Goal: Check status: Check status

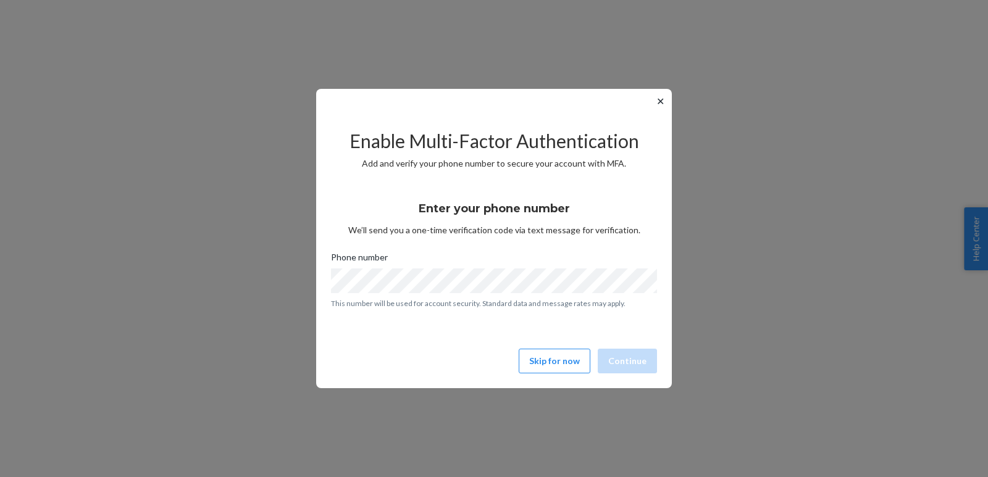
click at [658, 101] on button "✕" at bounding box center [660, 101] width 13 height 15
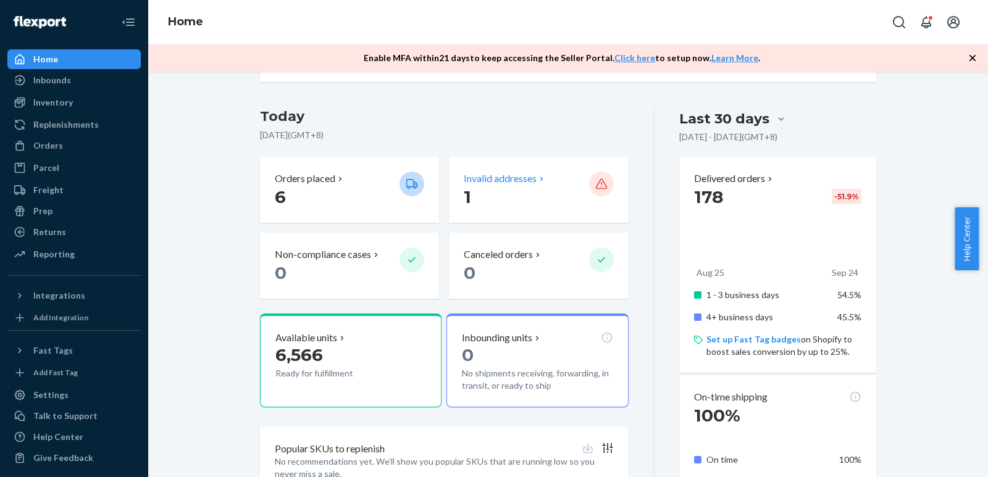
scroll to position [185, 0]
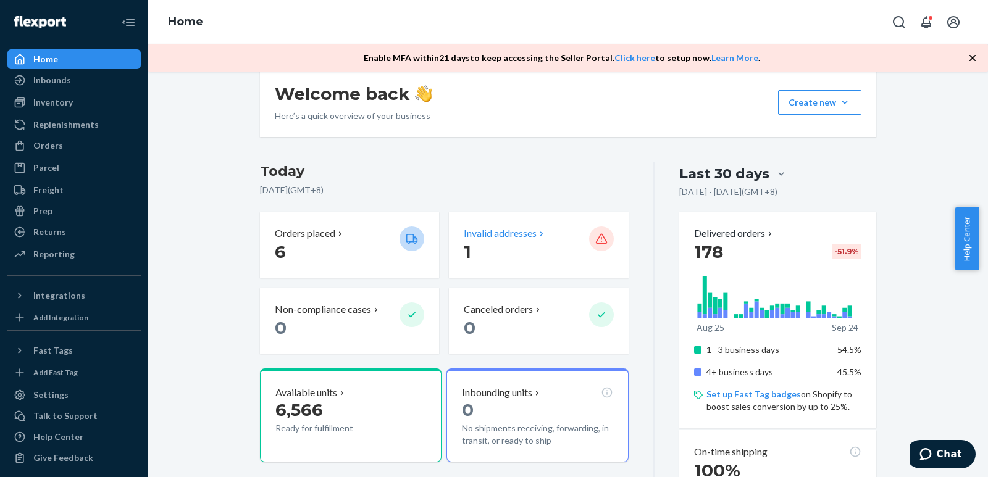
click at [515, 263] on div "Invalid addresses 1" at bounding box center [538, 245] width 179 height 66
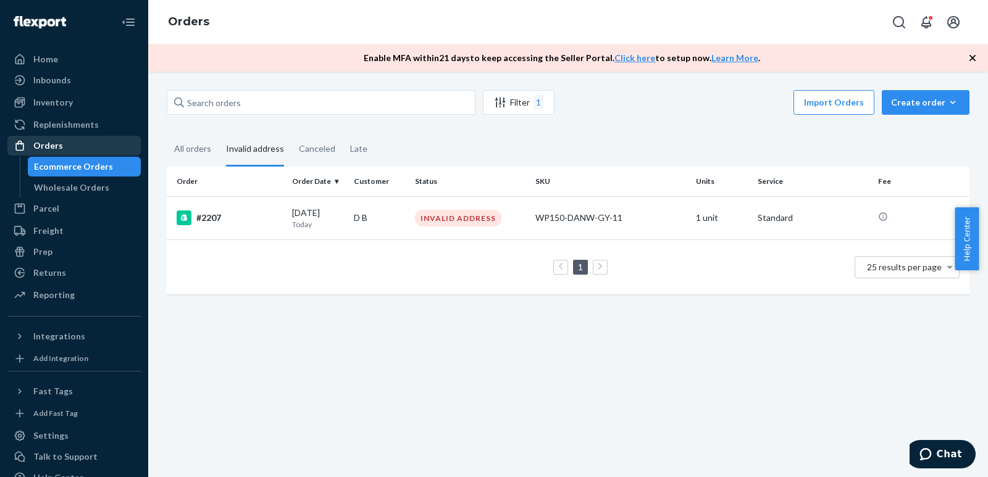
click at [53, 150] on div "Orders" at bounding box center [48, 146] width 30 height 12
click at [56, 143] on div "Orders" at bounding box center [48, 146] width 30 height 12
click at [551, 221] on div "WP150-DANW-GY-11" at bounding box center [611, 218] width 151 height 12
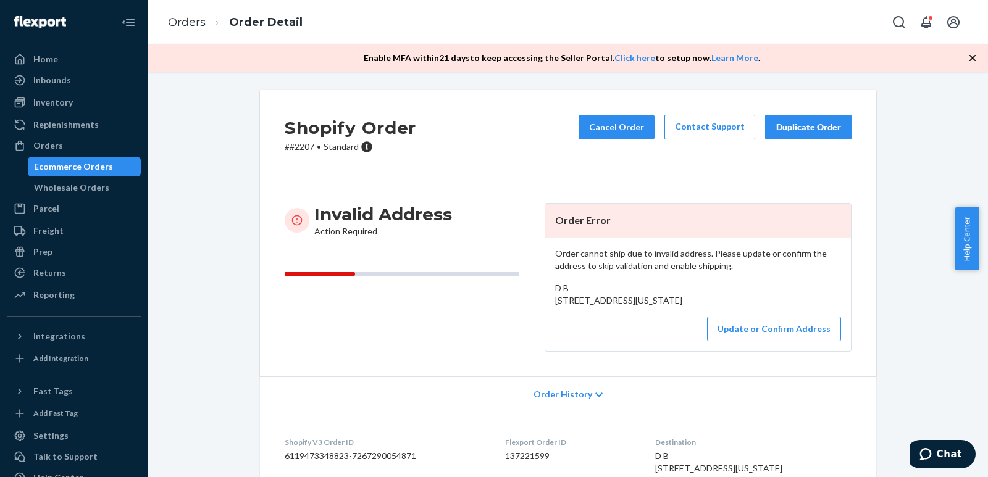
scroll to position [62, 0]
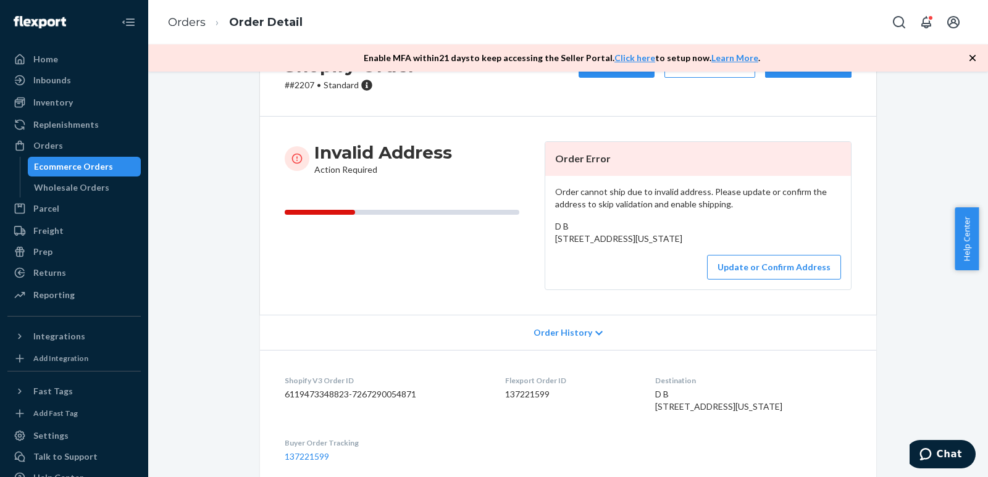
drag, startPoint x: 566, startPoint y: 275, endPoint x: 552, endPoint y: 226, distance: 51.0
click at [555, 226] on div "D B [STREET_ADDRESS][US_STATE]" at bounding box center [698, 233] width 286 height 25
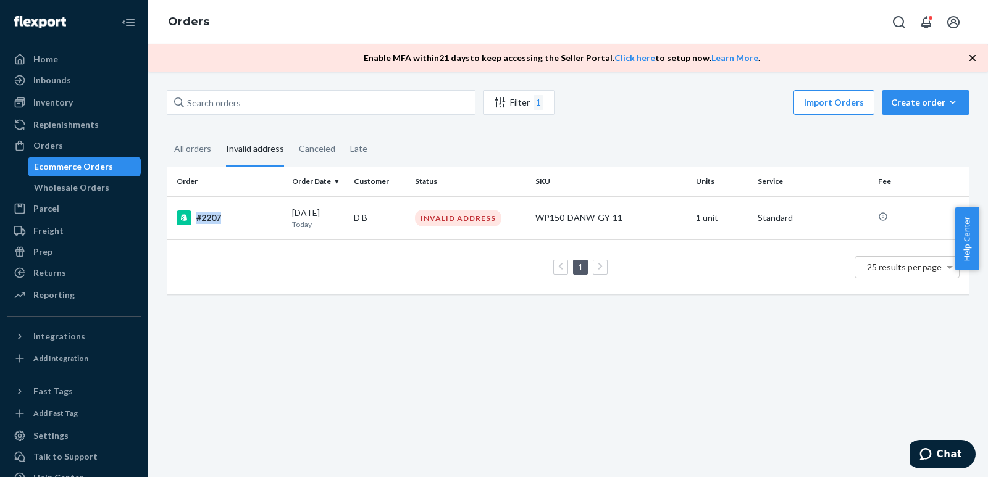
click at [222, 221] on div "#2207" at bounding box center [230, 218] width 106 height 15
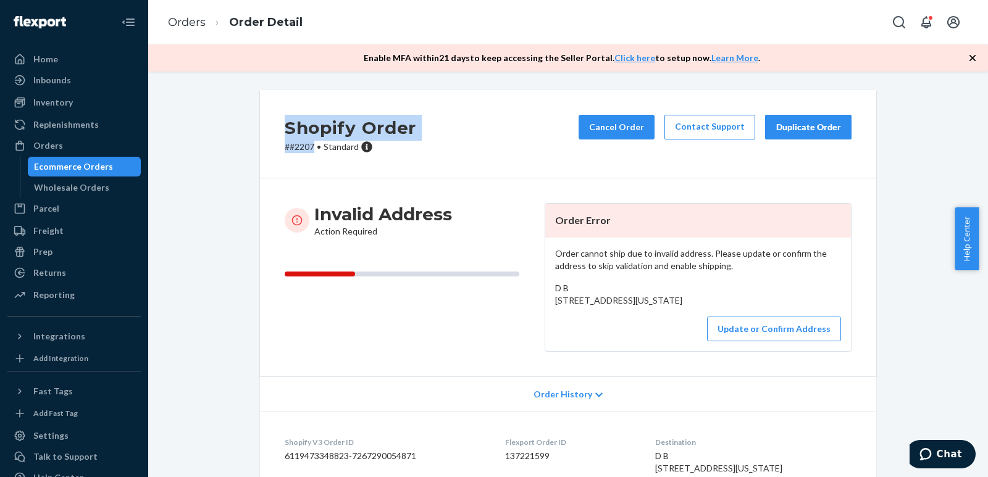
drag, startPoint x: 282, startPoint y: 130, endPoint x: 309, endPoint y: 145, distance: 31.0
click at [309, 145] on div "Shopify Order # #2207 • Standard" at bounding box center [351, 134] width 132 height 38
copy div "Shopify Order # #2207"
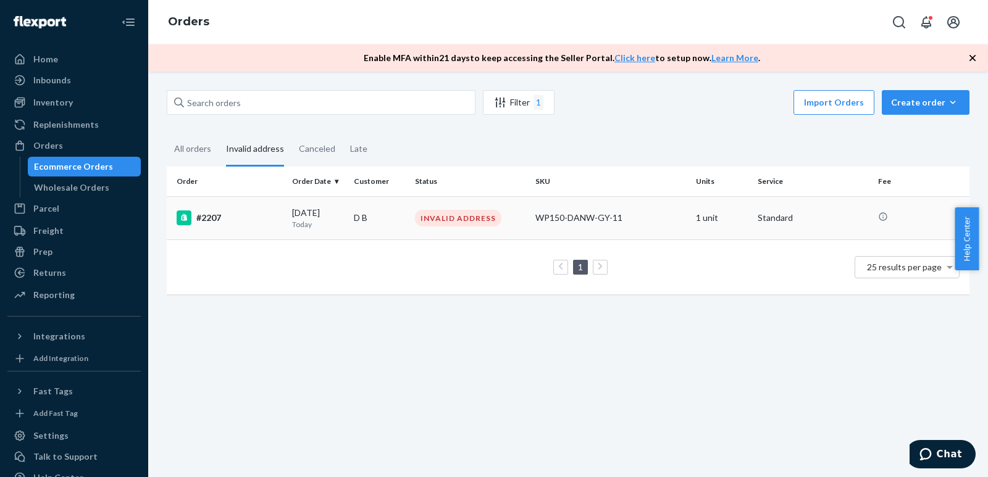
click at [442, 218] on div "INVALID ADDRESS" at bounding box center [458, 218] width 86 height 17
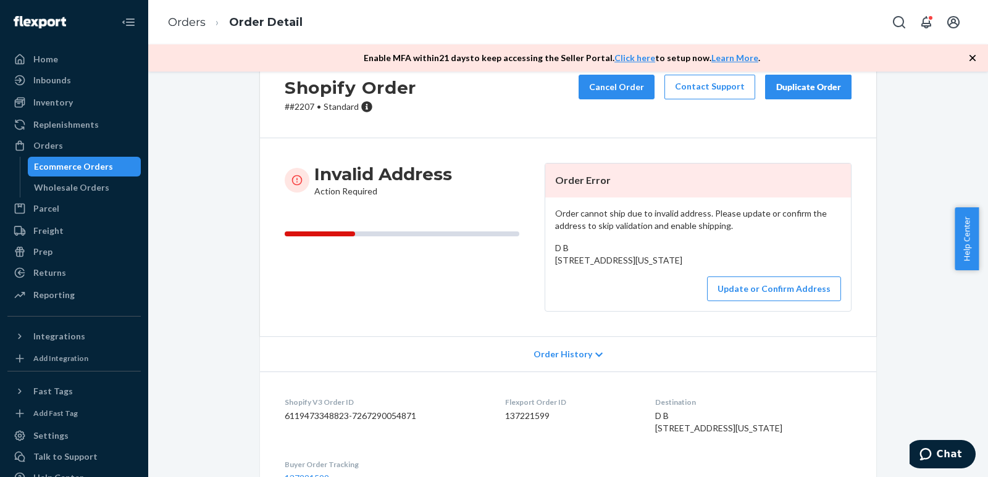
scroll to position [62, 0]
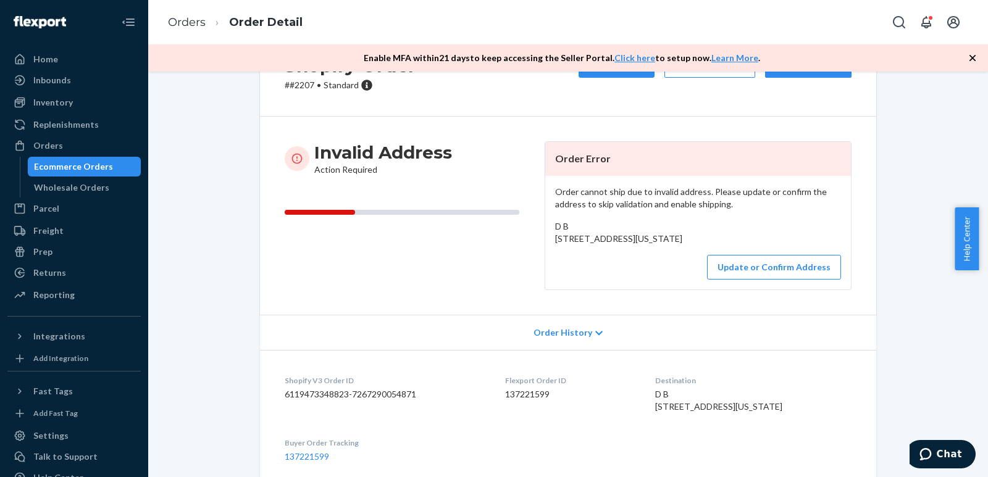
drag, startPoint x: 551, startPoint y: 227, endPoint x: 573, endPoint y: 272, distance: 50.3
click at [573, 245] on div "D B [STREET_ADDRESS][US_STATE]" at bounding box center [698, 233] width 286 height 25
copy span "D B [STREET_ADDRESS][US_STATE]"
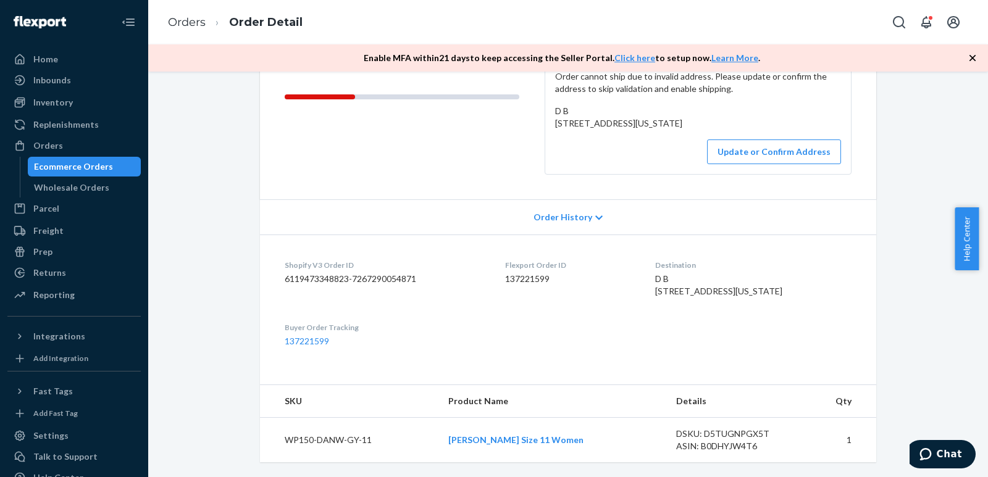
scroll to position [251, 0]
click at [288, 273] on dd "6119473348823-7267290054871" at bounding box center [385, 279] width 201 height 12
copy dd "6119473348823-7267290054871"
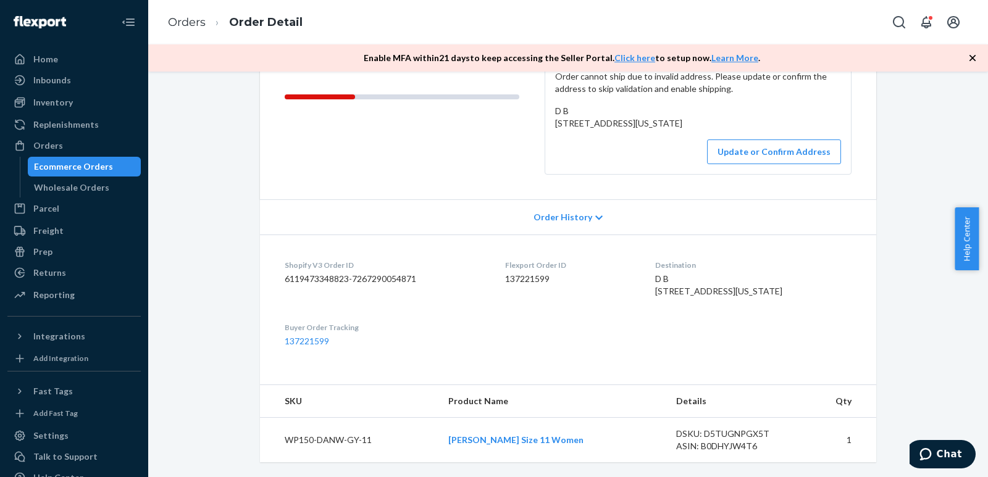
click at [538, 273] on dd "137221599" at bounding box center [570, 279] width 130 height 12
copy dd "137221599"
drag, startPoint x: 659, startPoint y: 243, endPoint x: 671, endPoint y: 294, distance: 52.1
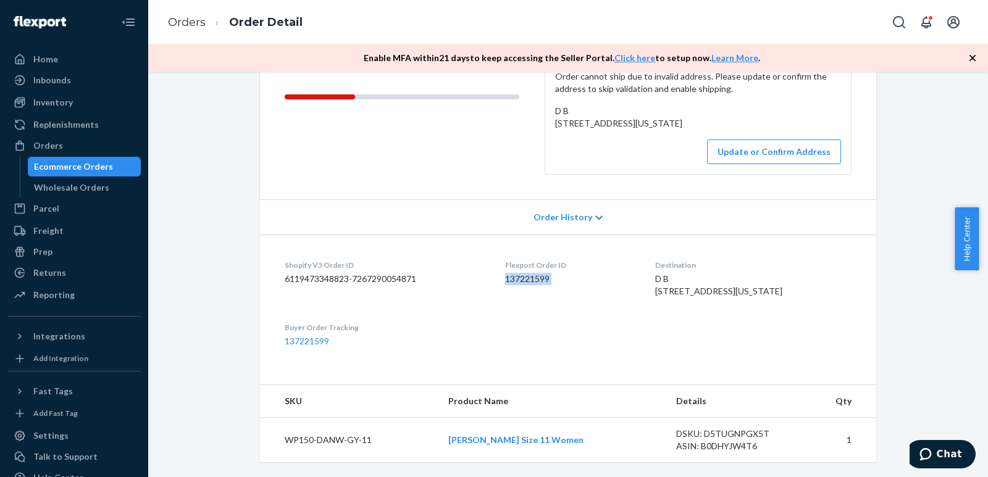
click at [671, 294] on div "D B [STREET_ADDRESS][US_STATE]" at bounding box center [753, 285] width 196 height 25
copy span "D B [STREET_ADDRESS][US_STATE]"
click at [689, 284] on div "D B [STREET_ADDRESS][US_STATE]" at bounding box center [753, 285] width 196 height 25
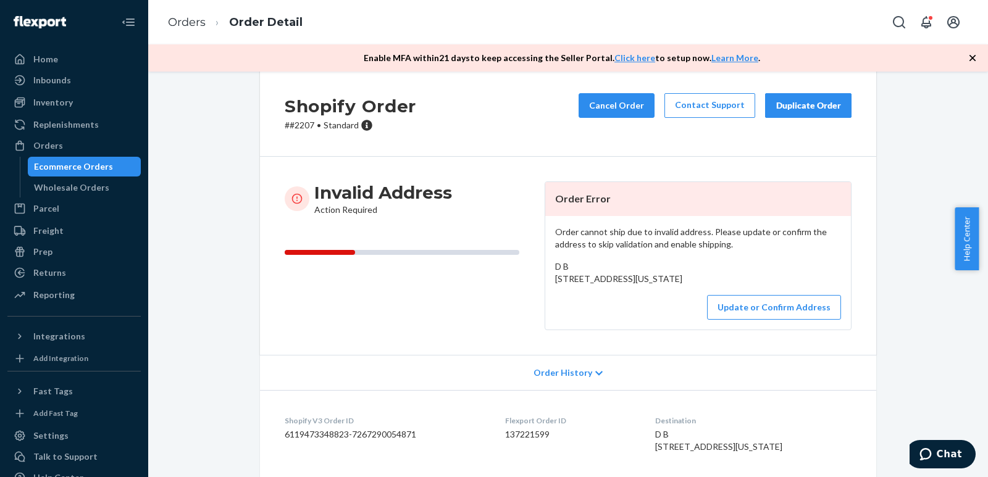
scroll to position [0, 0]
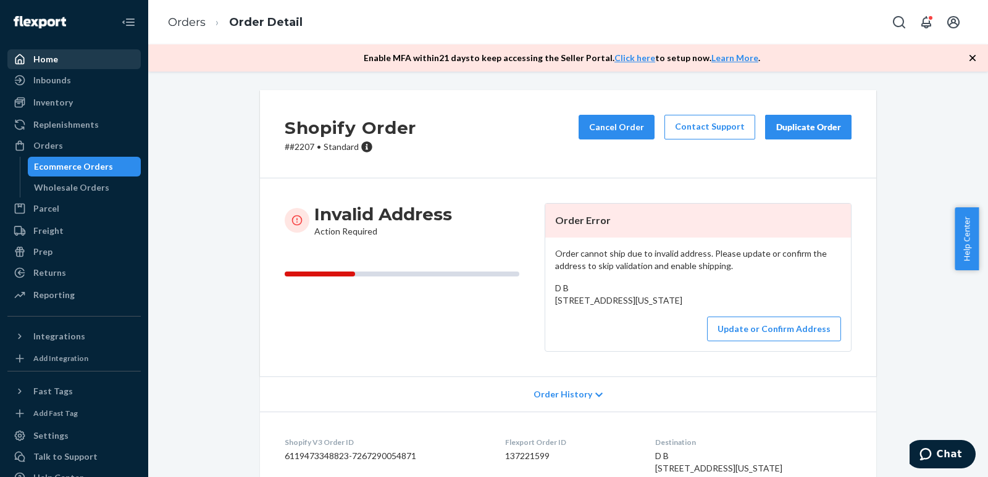
click at [56, 60] on div "Home" at bounding box center [45, 59] width 25 height 12
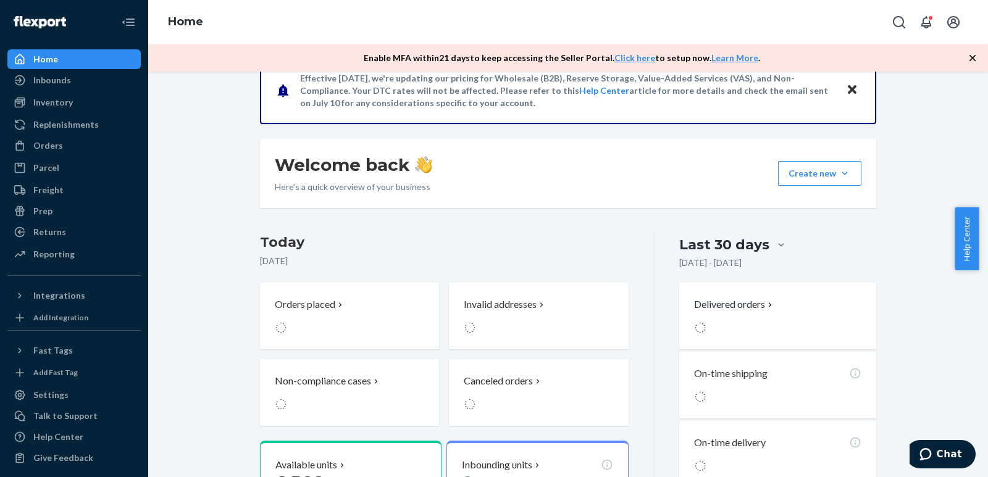
scroll to position [185, 0]
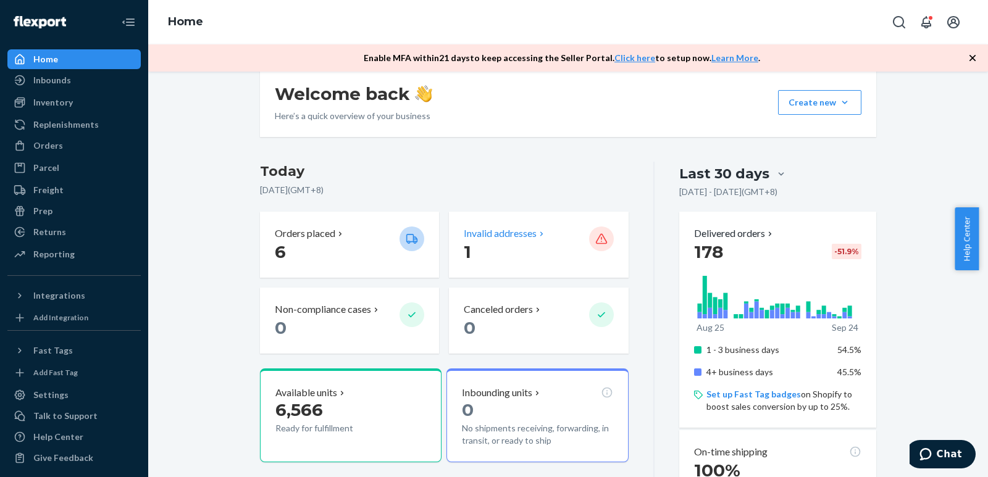
click at [527, 238] on p "Invalid addresses" at bounding box center [500, 234] width 73 height 14
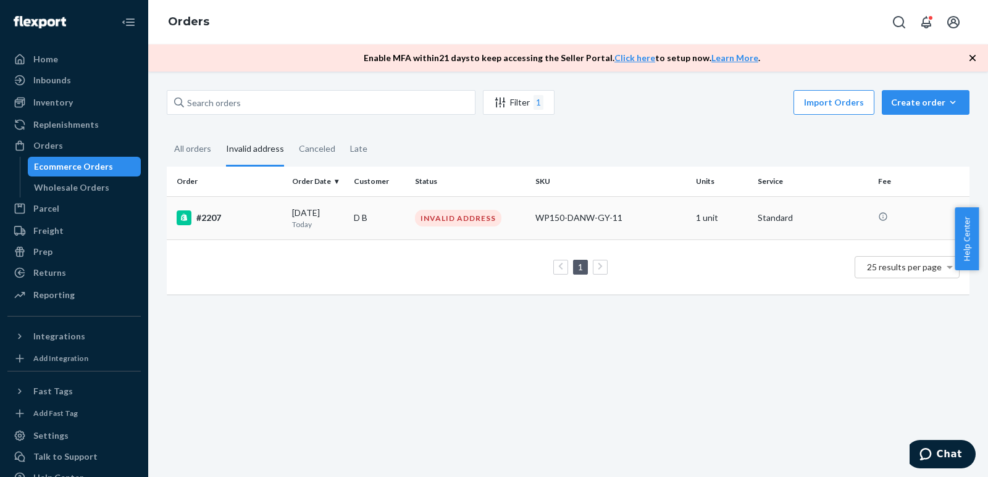
click at [213, 219] on div "#2207" at bounding box center [230, 218] width 106 height 15
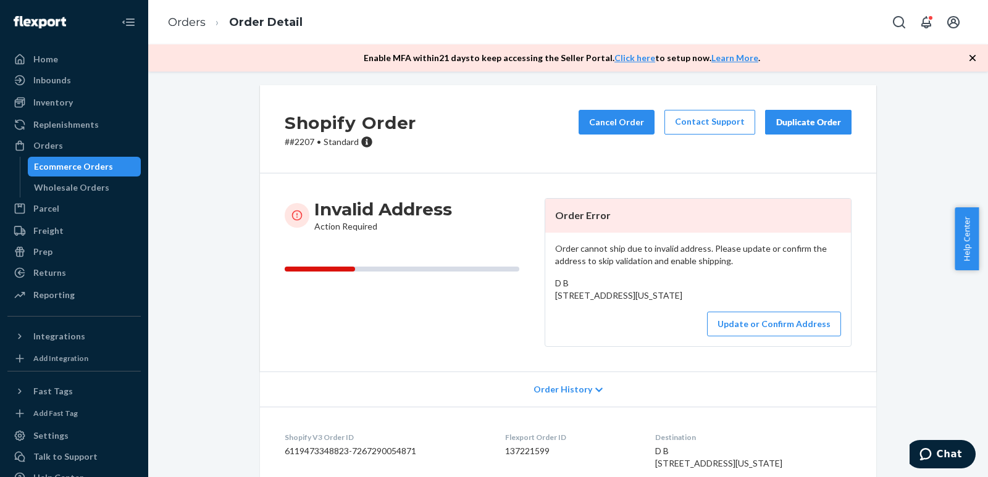
scroll to position [4, 0]
click at [60, 60] on div "Home" at bounding box center [74, 59] width 131 height 17
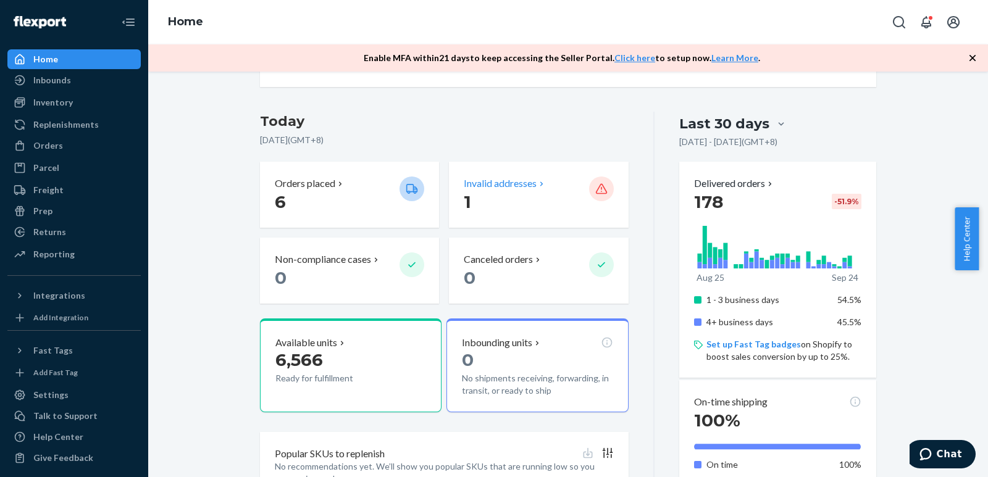
scroll to position [247, 0]
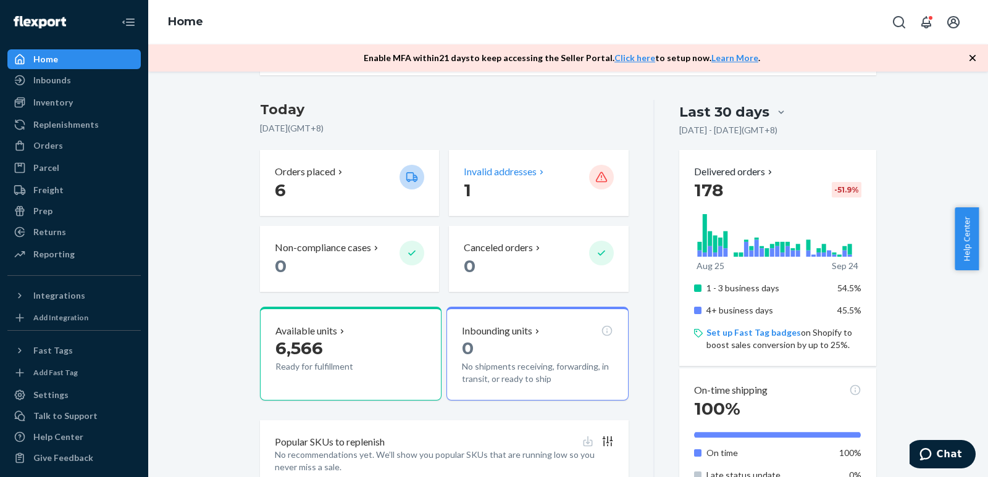
click at [506, 191] on p "1" at bounding box center [521, 190] width 115 height 22
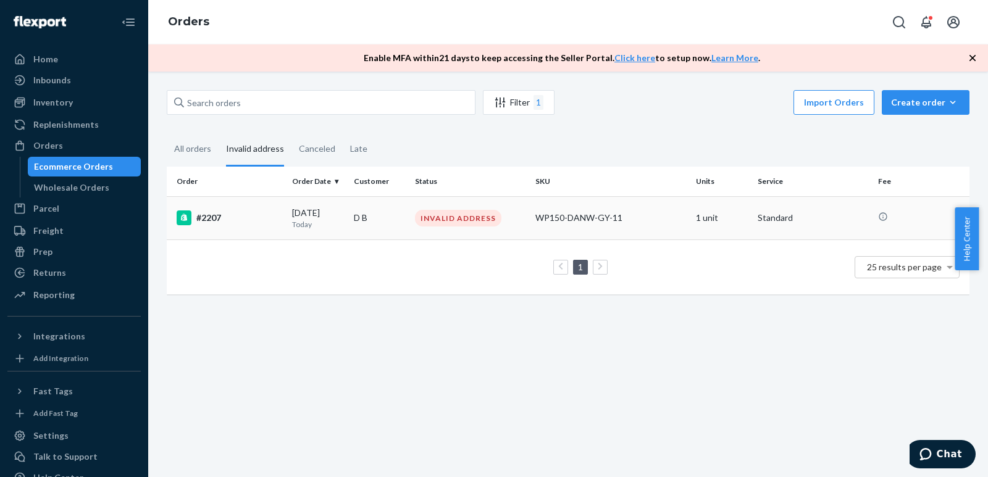
click at [443, 220] on div "INVALID ADDRESS" at bounding box center [458, 218] width 86 height 17
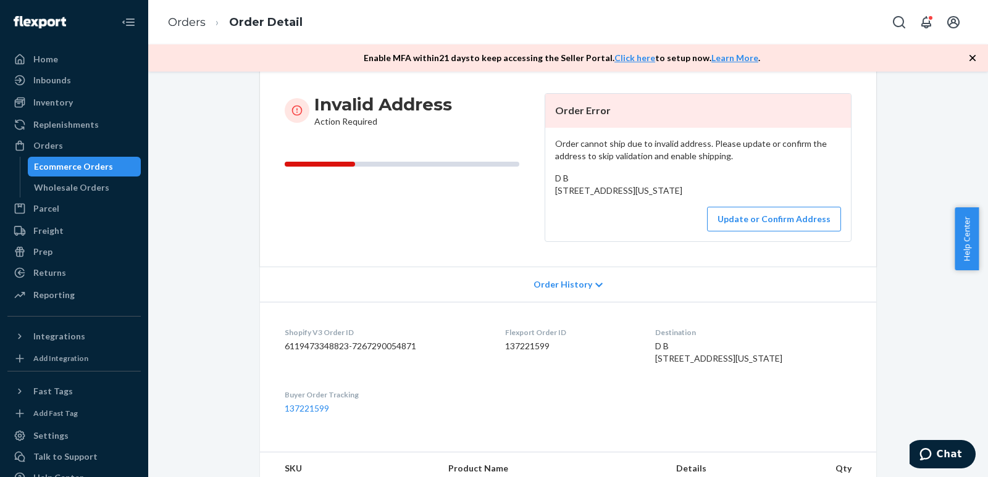
scroll to position [251, 0]
